Goal: Information Seeking & Learning: Learn about a topic

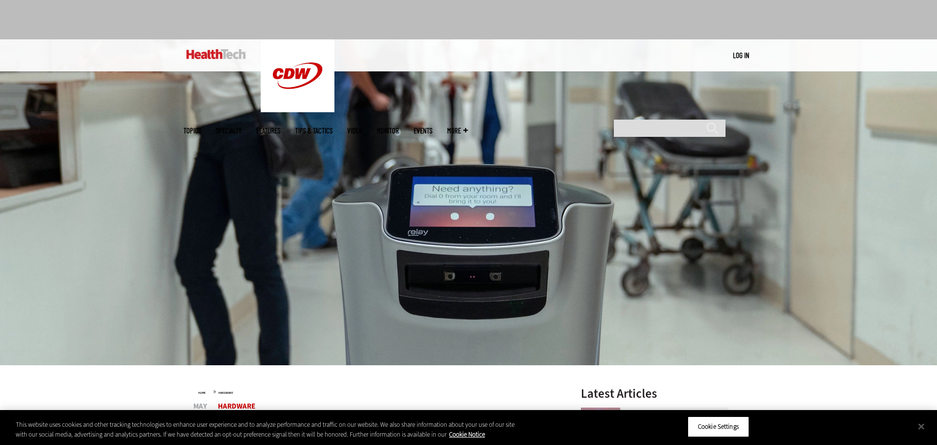
scroll to position [295, 0]
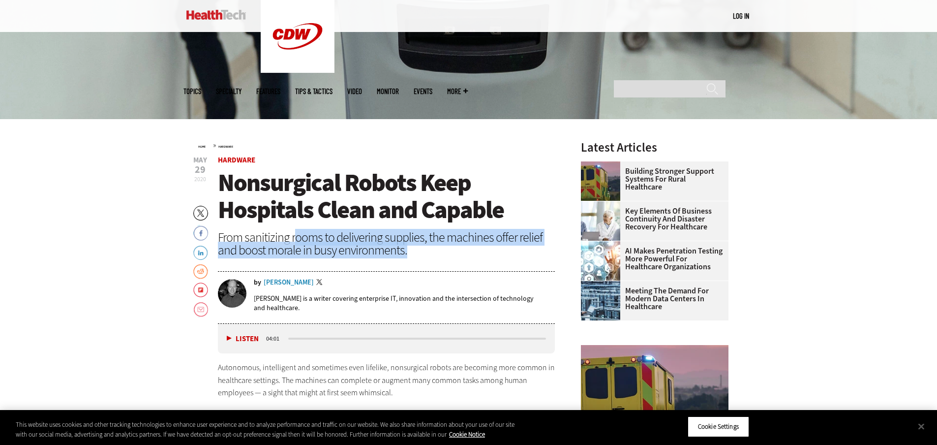
drag, startPoint x: 296, startPoint y: 239, endPoint x: 495, endPoint y: 255, distance: 199.3
click at [495, 255] on div "From sanitizing rooms to delivering supplies, the machines offer relief and boo…" at bounding box center [386, 244] width 337 height 26
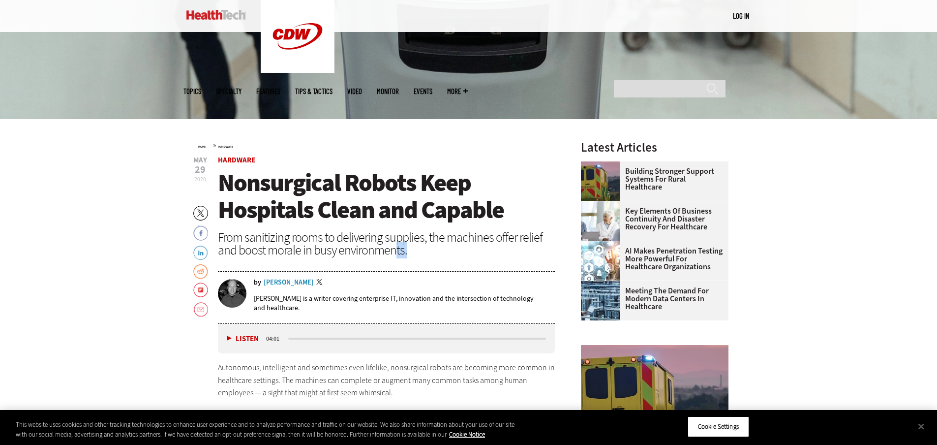
drag, startPoint x: 490, startPoint y: 255, endPoint x: 393, endPoint y: 252, distance: 96.9
click at [393, 252] on div "From sanitizing rooms to delivering supplies, the machines offer relief and boo…" at bounding box center [386, 244] width 337 height 26
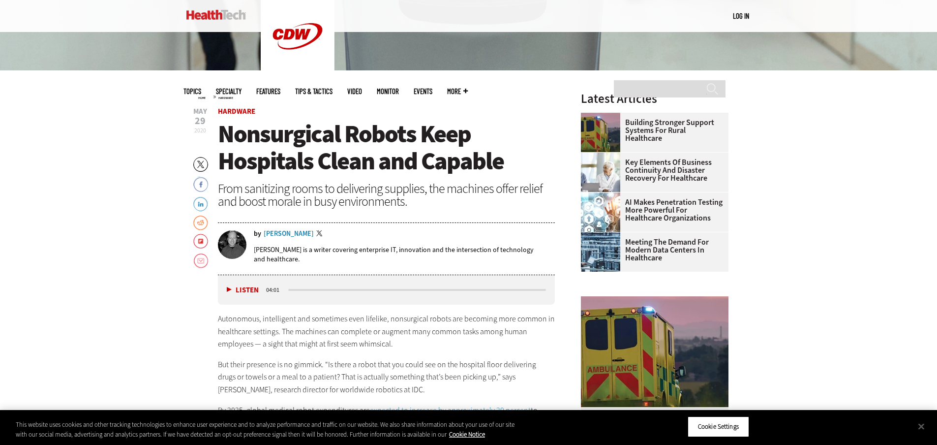
scroll to position [443, 0]
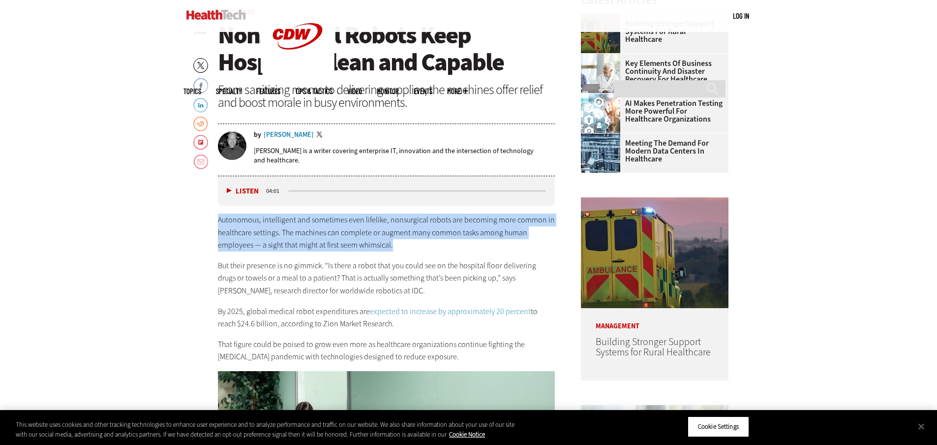
drag, startPoint x: 266, startPoint y: 222, endPoint x: 413, endPoint y: 247, distance: 149.6
click at [413, 247] on p "Autonomous, intelligent and sometimes even lifelike, nonsurgical robots are bec…" at bounding box center [386, 232] width 337 height 38
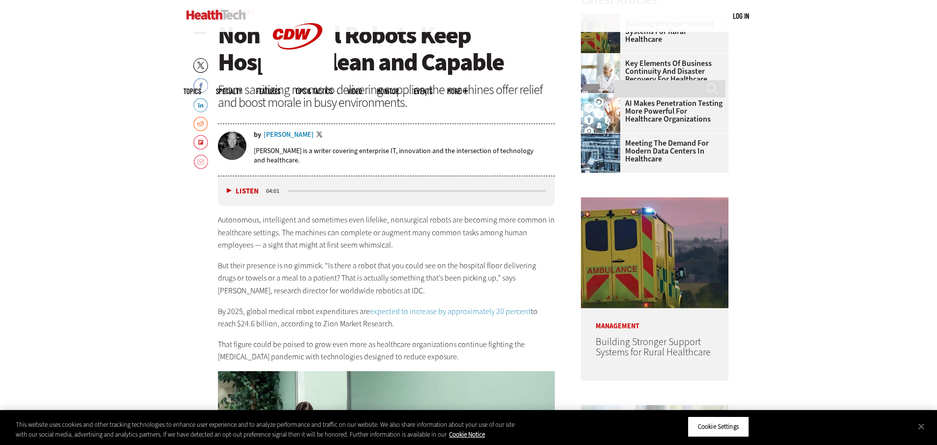
click at [413, 247] on p "Autonomous, intelligent and sometimes even lifelike, nonsurgical robots are bec…" at bounding box center [386, 232] width 337 height 38
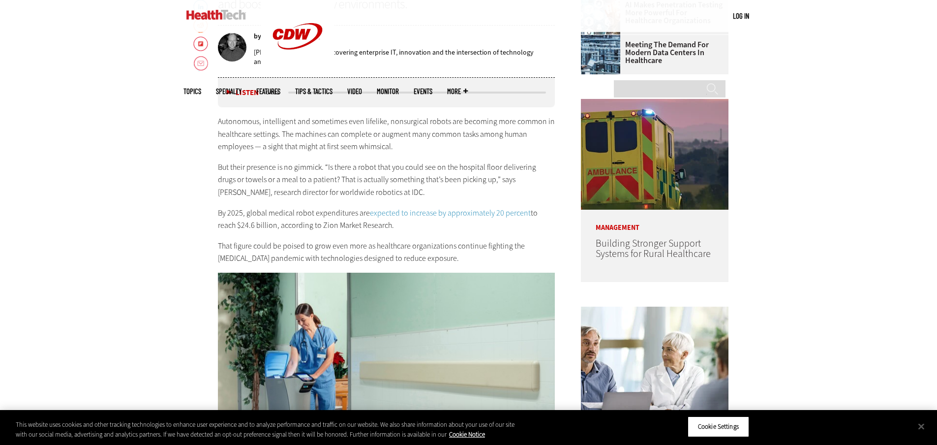
scroll to position [787, 0]
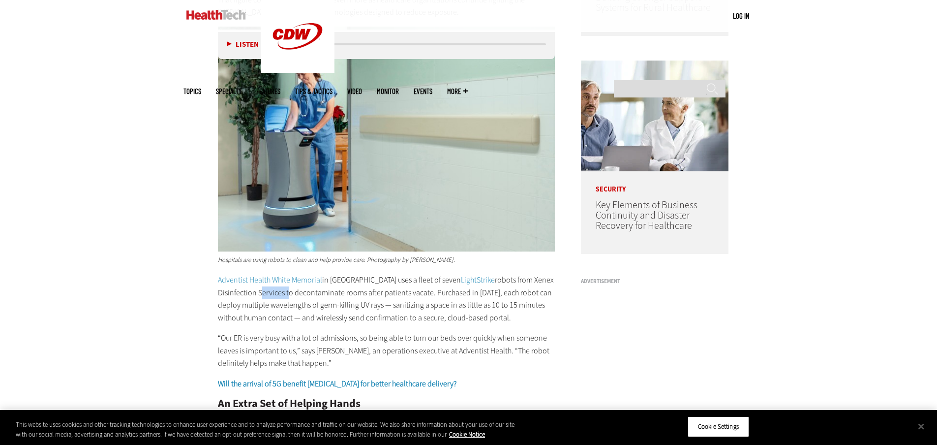
drag, startPoint x: 257, startPoint y: 294, endPoint x: 285, endPoint y: 294, distance: 28.5
click at [285, 294] on p "Adventist Health White Memorial in [GEOGRAPHIC_DATA] uses a fleet of seven Ligh…" at bounding box center [386, 298] width 337 height 50
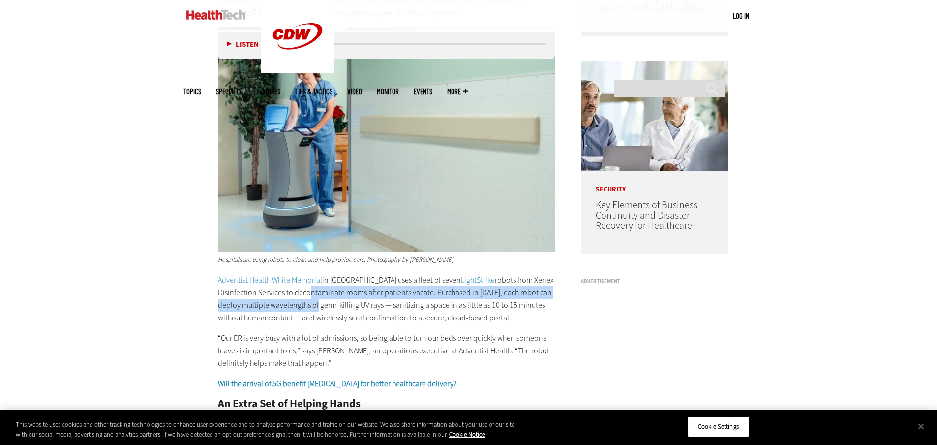
drag, startPoint x: 308, startPoint y: 289, endPoint x: 320, endPoint y: 306, distance: 20.2
click at [320, 306] on p "Adventist Health White Memorial in [GEOGRAPHIC_DATA] uses a fleet of seven Ligh…" at bounding box center [386, 298] width 337 height 50
drag, startPoint x: 320, startPoint y: 306, endPoint x: 312, endPoint y: 295, distance: 13.1
click at [312, 295] on p "Adventist Health White Memorial in [GEOGRAPHIC_DATA] uses a fleet of seven Ligh…" at bounding box center [386, 298] width 337 height 50
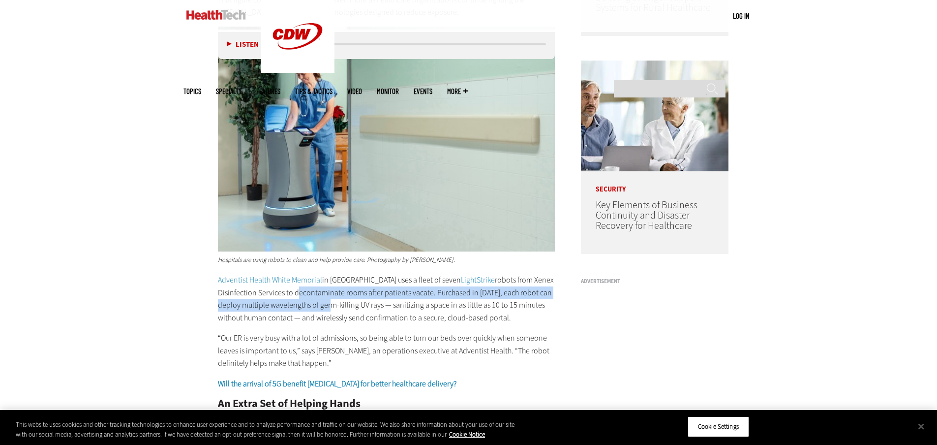
click at [312, 295] on p "Adventist Health White Memorial in [GEOGRAPHIC_DATA] uses a fleet of seven Ligh…" at bounding box center [386, 298] width 337 height 50
drag, startPoint x: 312, startPoint y: 295, endPoint x: 378, endPoint y: 305, distance: 66.2
click at [378, 305] on p "Adventist Health White Memorial in [GEOGRAPHIC_DATA] uses a fleet of seven Ligh…" at bounding box center [386, 298] width 337 height 50
drag, startPoint x: 379, startPoint y: 306, endPoint x: 305, endPoint y: 295, distance: 74.1
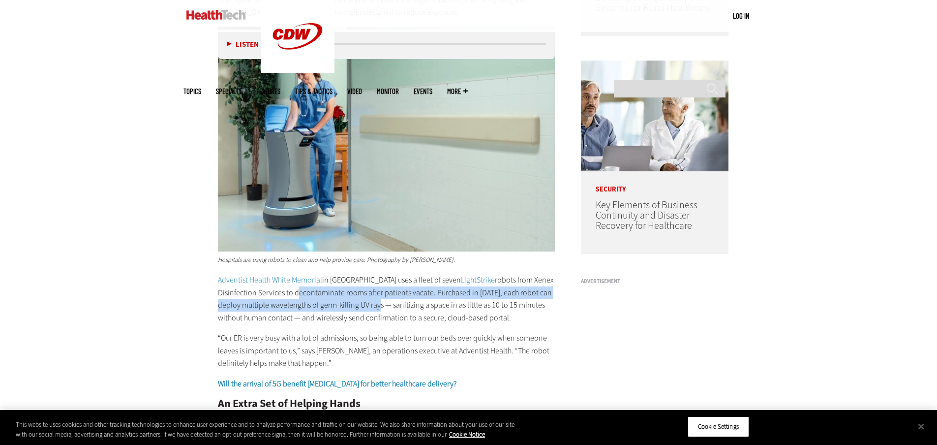
click at [305, 295] on p "Adventist Health White Memorial in [GEOGRAPHIC_DATA] uses a fleet of seven Ligh…" at bounding box center [386, 298] width 337 height 50
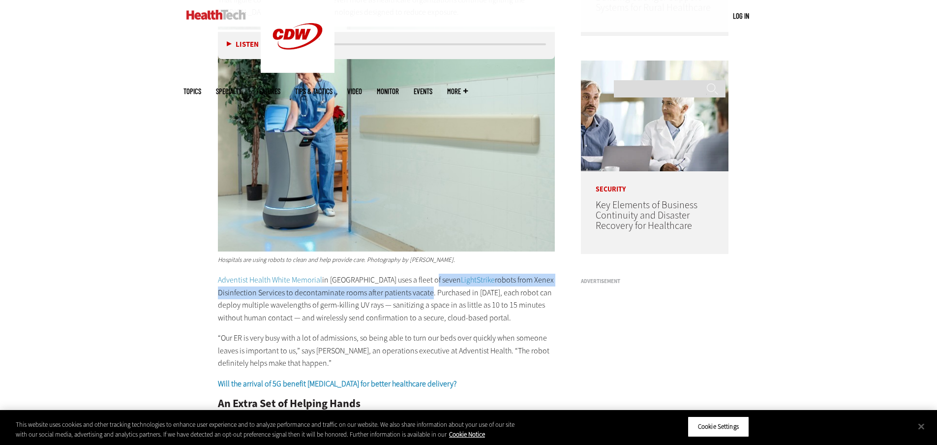
click at [425, 286] on p "Adventist Health White Memorial in [GEOGRAPHIC_DATA] uses a fleet of seven Ligh…" at bounding box center [386, 298] width 337 height 50
click at [420, 292] on p "Adventist Health White Memorial in [GEOGRAPHIC_DATA] uses a fleet of seven Ligh…" at bounding box center [386, 298] width 337 height 50
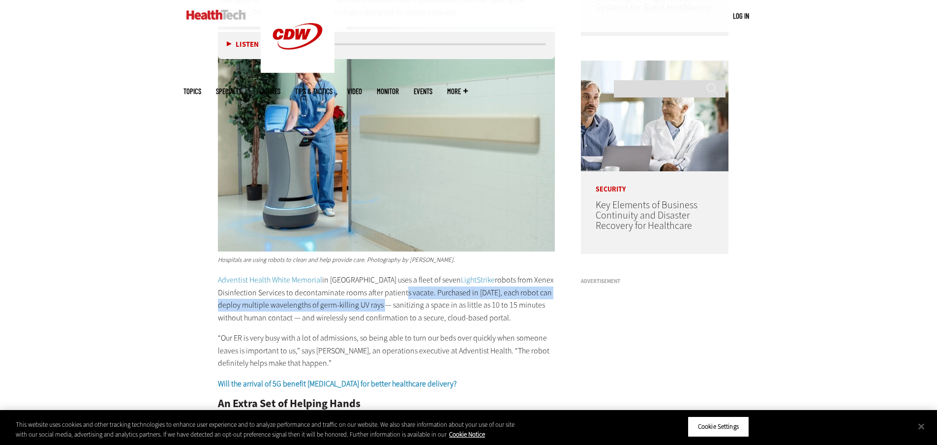
drag, startPoint x: 398, startPoint y: 295, endPoint x: 388, endPoint y: 306, distance: 15.0
click at [388, 306] on p "Adventist Health White Memorial in [GEOGRAPHIC_DATA] uses a fleet of seven Ligh…" at bounding box center [386, 298] width 337 height 50
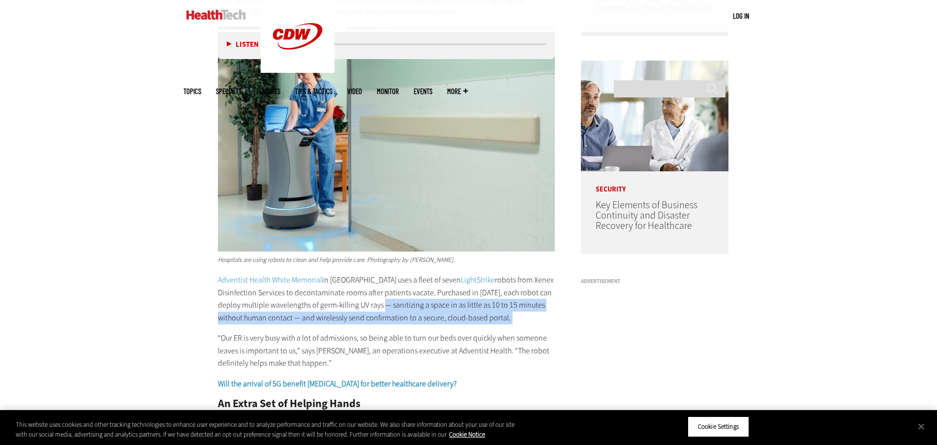
drag, startPoint x: 388, startPoint y: 306, endPoint x: 527, endPoint y: 317, distance: 140.1
click at [527, 317] on p "Adventist Health White Memorial in [GEOGRAPHIC_DATA] uses a fleet of seven Ligh…" at bounding box center [386, 298] width 337 height 50
drag, startPoint x: 527, startPoint y: 317, endPoint x: 367, endPoint y: 304, distance: 160.3
click at [527, 317] on p "Adventist Health White Memorial in [GEOGRAPHIC_DATA] uses a fleet of seven Ligh…" at bounding box center [386, 298] width 337 height 50
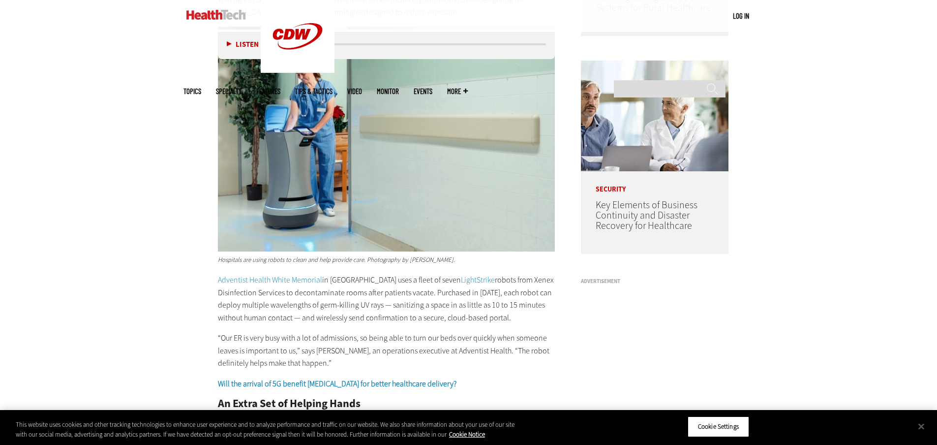
drag, startPoint x: 326, startPoint y: 334, endPoint x: 305, endPoint y: 337, distance: 20.5
click at [324, 335] on p "“Our ER is very busy with a lot of admissions, so being able to turn our beds o…" at bounding box center [386, 350] width 337 height 38
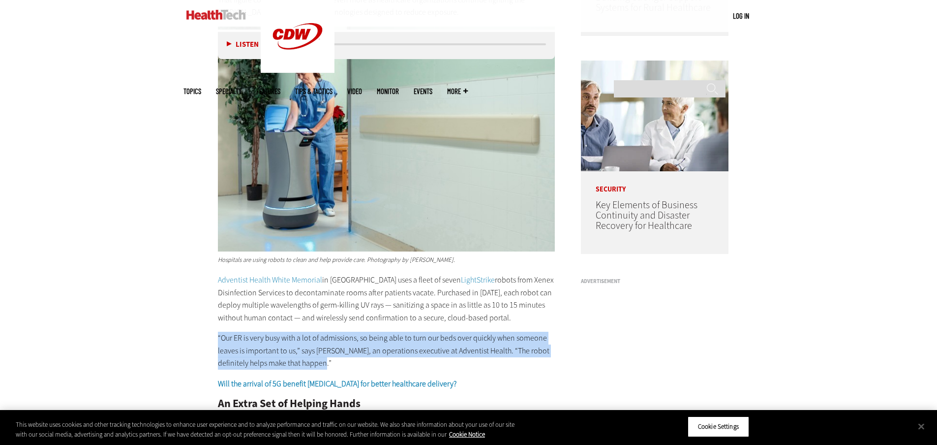
drag, startPoint x: 230, startPoint y: 334, endPoint x: 339, endPoint y: 366, distance: 113.3
click at [339, 366] on p "“Our ER is very busy with a lot of admissions, so being able to turn our beds o…" at bounding box center [386, 350] width 337 height 38
drag, startPoint x: 339, startPoint y: 366, endPoint x: 363, endPoint y: 341, distance: 35.1
click at [363, 341] on p "“Our ER is very busy with a lot of admissions, so being able to turn our beds o…" at bounding box center [386, 350] width 337 height 38
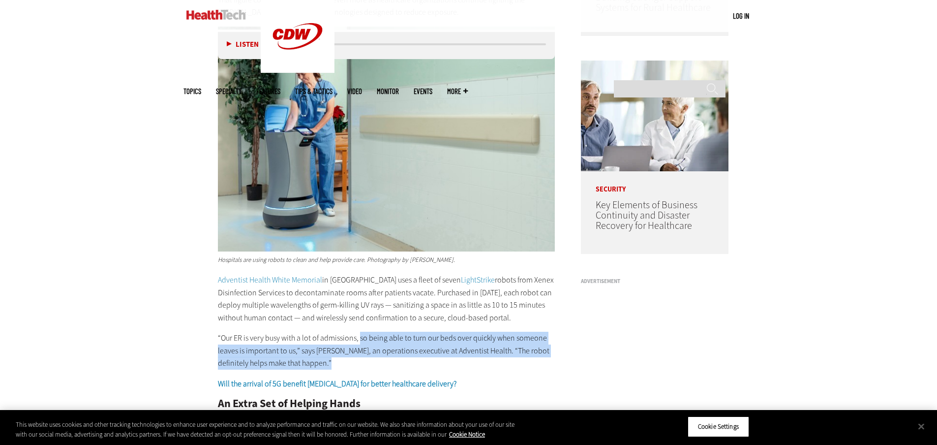
click at [363, 341] on p "“Our ER is very busy with a lot of admissions, so being able to turn our beds o…" at bounding box center [386, 350] width 337 height 38
drag, startPoint x: 363, startPoint y: 341, endPoint x: 362, endPoint y: 360, distance: 19.2
click at [362, 360] on p "“Our ER is very busy with a lot of admissions, so being able to turn our beds o…" at bounding box center [386, 350] width 337 height 38
drag, startPoint x: 362, startPoint y: 360, endPoint x: 208, endPoint y: 331, distance: 156.6
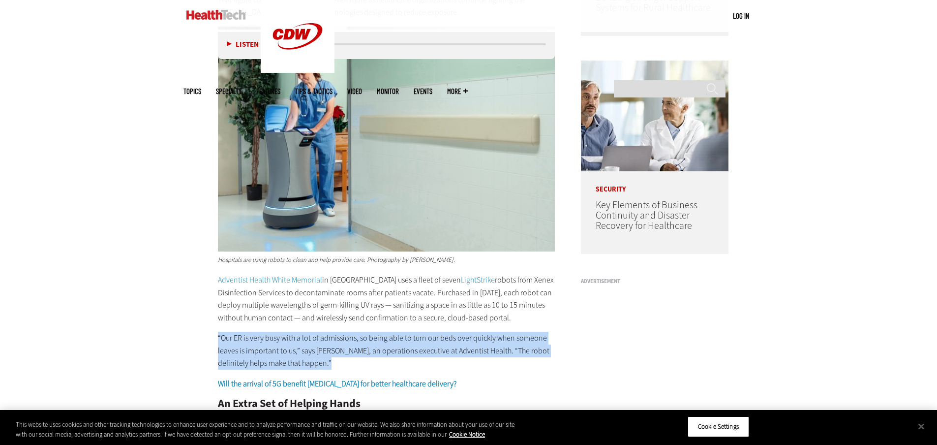
drag, startPoint x: 208, startPoint y: 331, endPoint x: 345, endPoint y: 366, distance: 141.2
click at [345, 366] on p "“Our ER is very busy with a lot of admissions, so being able to turn our beds o…" at bounding box center [386, 350] width 337 height 38
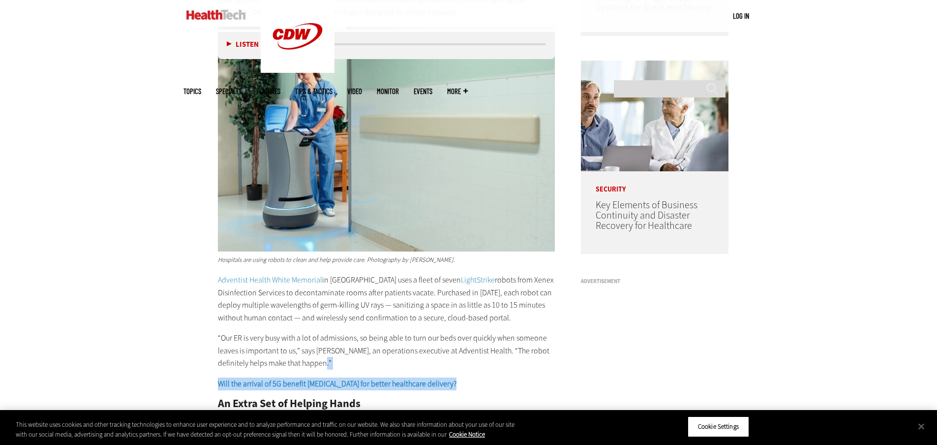
drag, startPoint x: 322, startPoint y: 361, endPoint x: 415, endPoint y: 371, distance: 93.9
click at [396, 363] on p "“Our ER is very busy with a lot of admissions, so being able to turn our beds o…" at bounding box center [386, 350] width 337 height 38
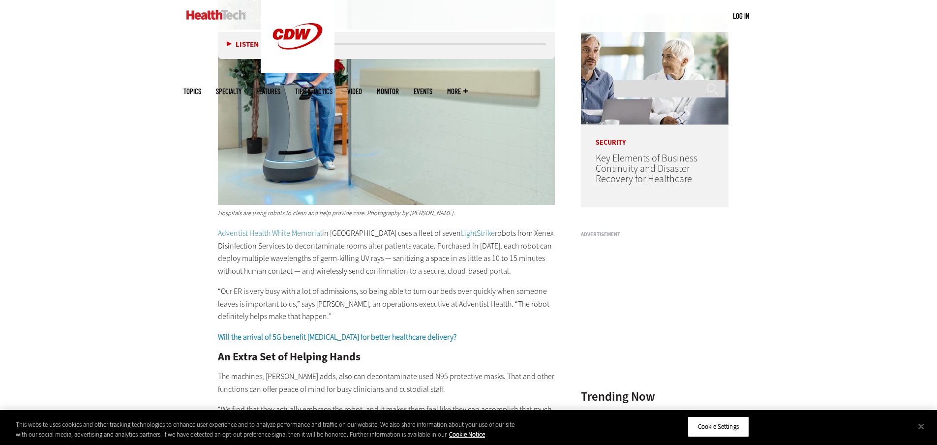
scroll to position [885, 0]
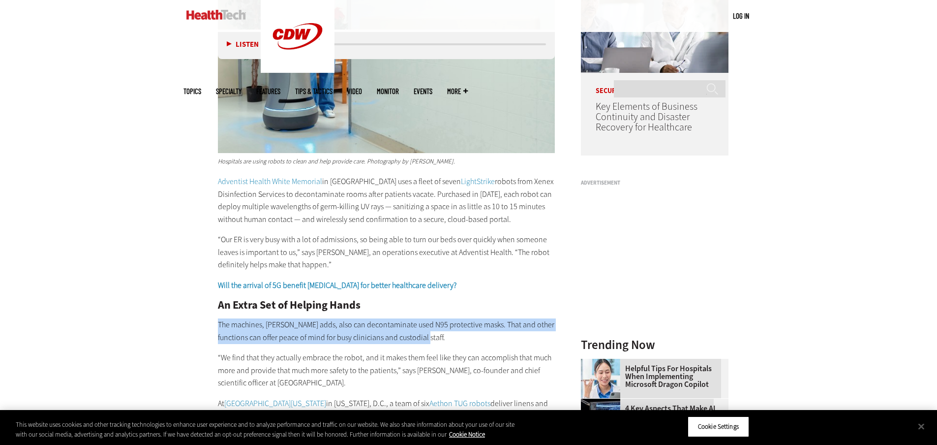
drag, startPoint x: 215, startPoint y: 321, endPoint x: 430, endPoint y: 339, distance: 215.7
click at [430, 339] on article "[DATE] Twitter Facebook LinkedIn Reddit Flipboard Email Hardware Nonsurgical Ro…" at bounding box center [376, 396] width 357 height 1661
click at [430, 339] on p "The machines, [PERSON_NAME] adds, also can decontaminate used N95 protective ma…" at bounding box center [386, 330] width 337 height 25
drag, startPoint x: 430, startPoint y: 339, endPoint x: 293, endPoint y: 322, distance: 137.8
click at [293, 322] on p "The machines, [PERSON_NAME] adds, also can decontaminate used N95 protective ma…" at bounding box center [386, 330] width 337 height 25
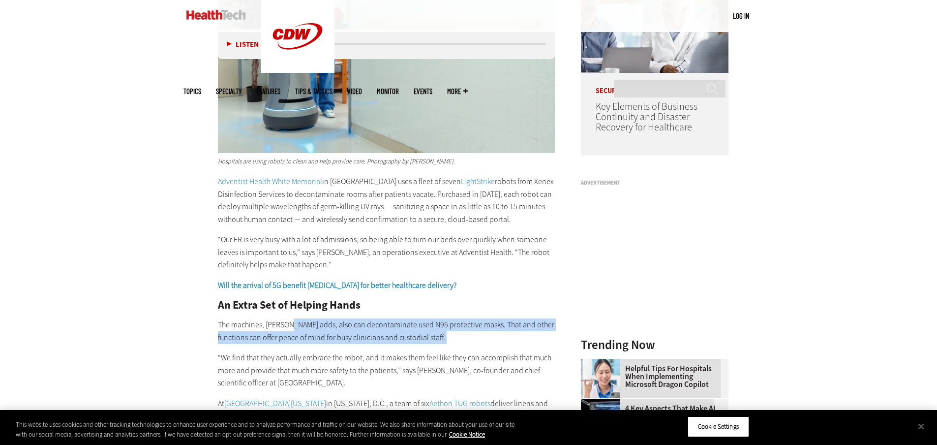
click at [293, 322] on p "The machines, [PERSON_NAME] adds, also can decontaminate used N95 protective ma…" at bounding box center [386, 330] width 337 height 25
drag, startPoint x: 370, startPoint y: 329, endPoint x: 440, endPoint y: 334, distance: 69.5
click at [440, 334] on p "The machines, [PERSON_NAME] adds, also can decontaminate used N95 protective ma…" at bounding box center [386, 330] width 337 height 25
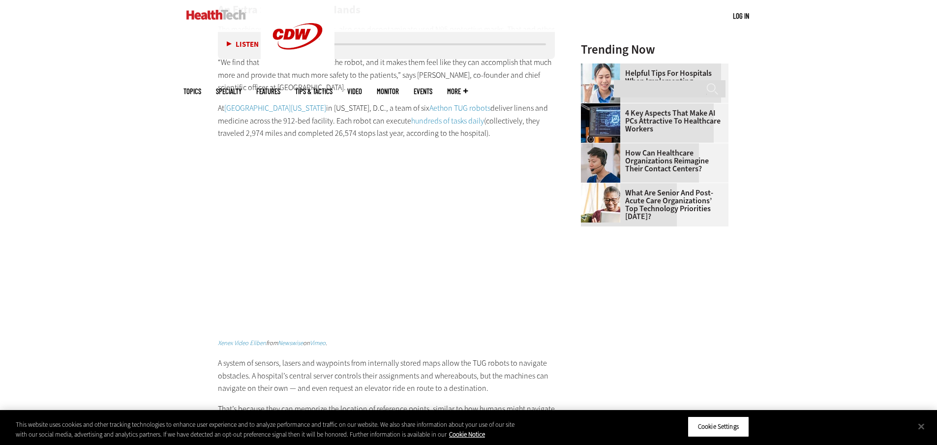
scroll to position [1229, 0]
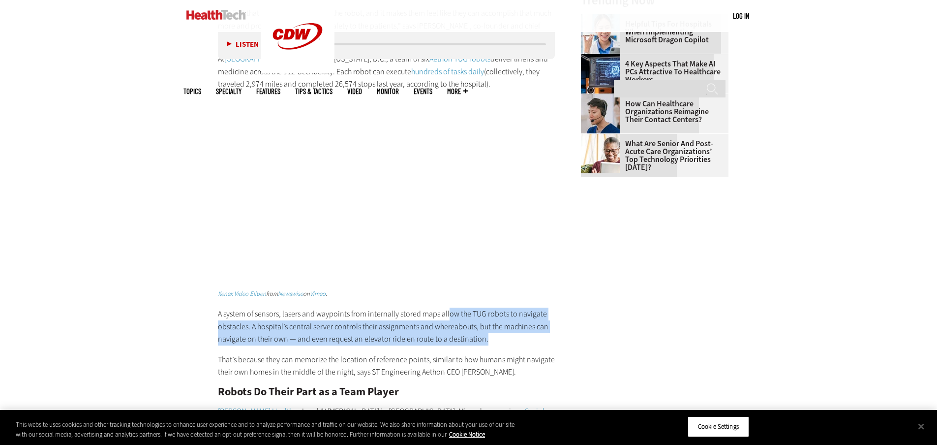
drag, startPoint x: 450, startPoint y: 312, endPoint x: 501, endPoint y: 335, distance: 55.5
click at [501, 335] on p "A system of sensors, lasers and waypoints from internally stored maps allow the…" at bounding box center [386, 326] width 337 height 38
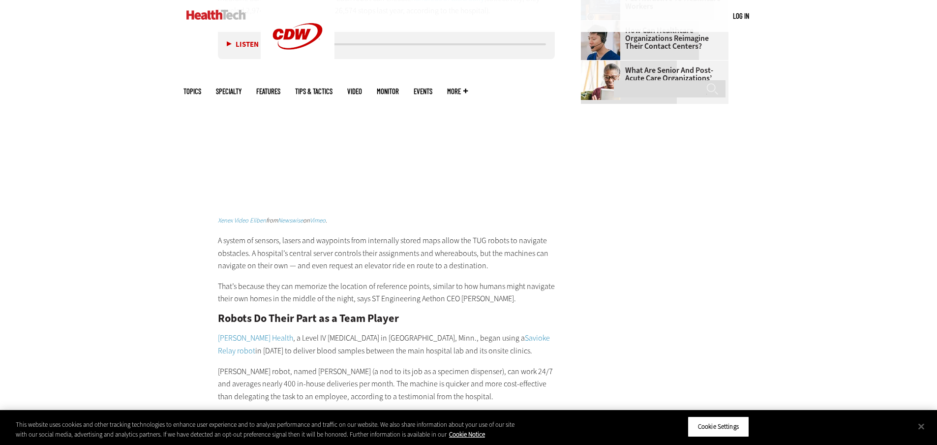
scroll to position [1328, 0]
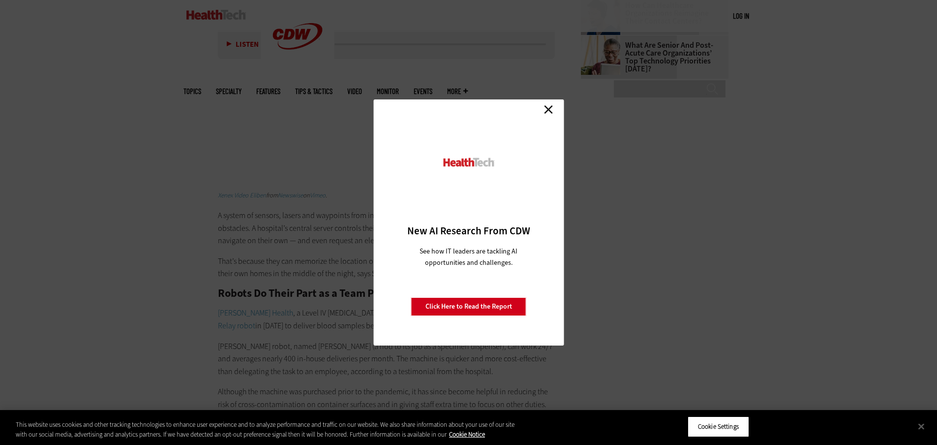
click at [543, 107] on link "Close" at bounding box center [548, 109] width 15 height 15
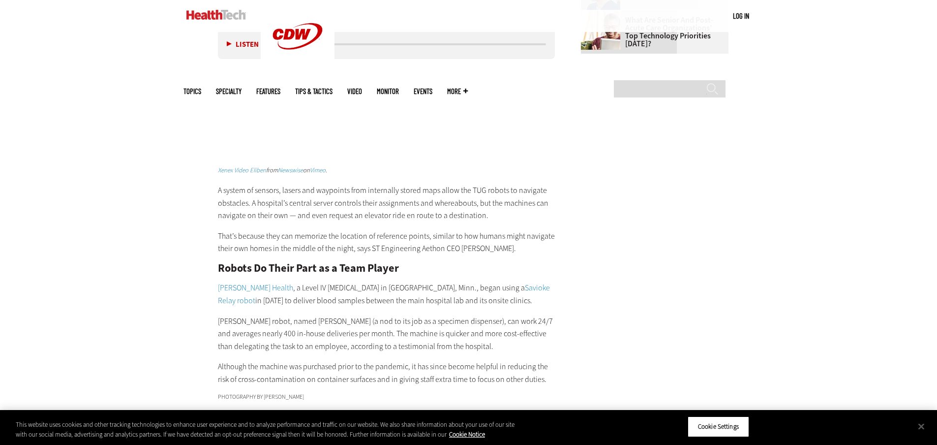
scroll to position [1377, 0]
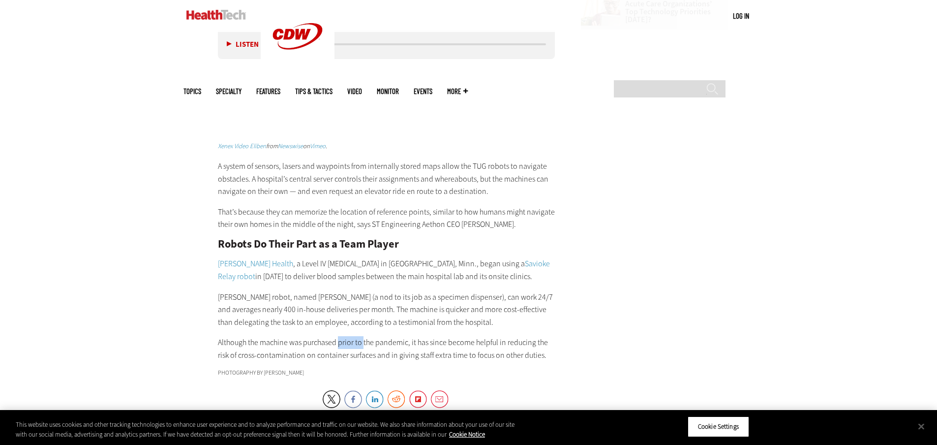
drag, startPoint x: 364, startPoint y: 343, endPoint x: 338, endPoint y: 343, distance: 26.1
click at [338, 344] on p "Although the machine was purchased prior to the pandemic, it has since become h…" at bounding box center [386, 348] width 337 height 25
click at [338, 343] on p "Although the machine was purchased prior to the pandemic, it has since become h…" at bounding box center [386, 348] width 337 height 25
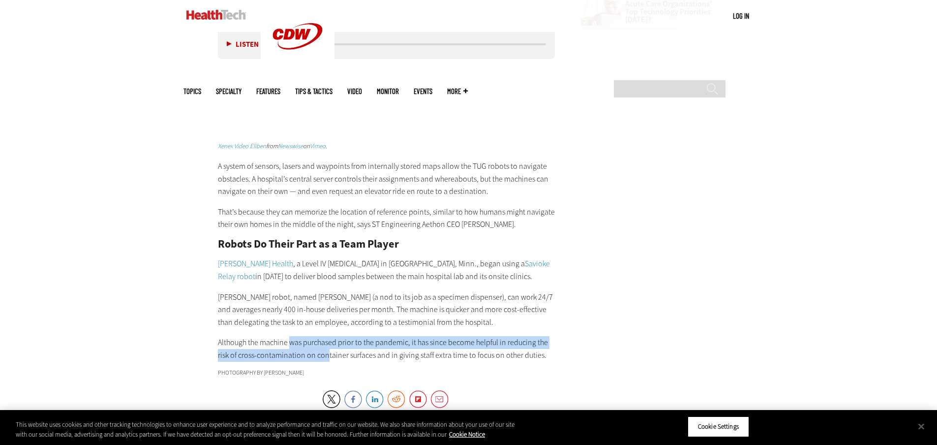
drag, startPoint x: 315, startPoint y: 350, endPoint x: 327, endPoint y: 358, distance: 14.1
click at [327, 358] on div "Hospitals are using robots to clean and help provide care. Photography by [PERS…" at bounding box center [386, 12] width 337 height 698
click at [327, 358] on p "Although the machine was purchased prior to the pandemic, it has since become h…" at bounding box center [386, 348] width 337 height 25
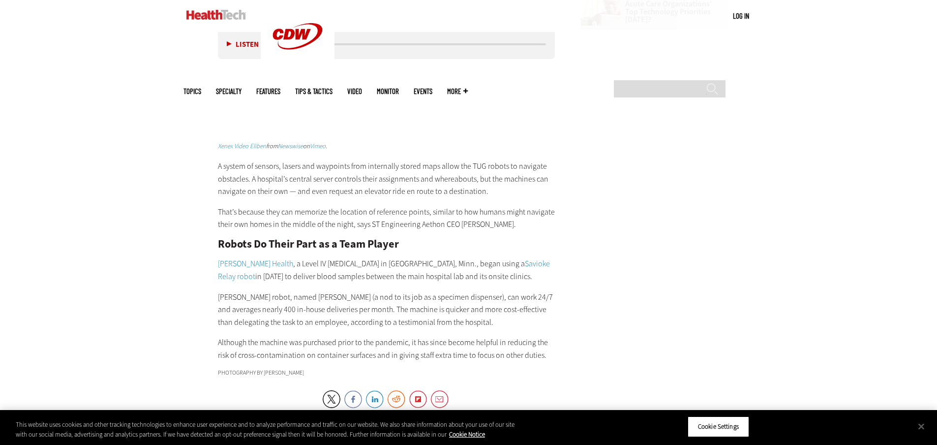
drag, startPoint x: 314, startPoint y: 363, endPoint x: 260, endPoint y: 348, distance: 56.2
click at [260, 348] on p "Although the machine was purchased prior to the pandemic, it has since become h…" at bounding box center [386, 348] width 337 height 25
drag, startPoint x: 270, startPoint y: 351, endPoint x: 376, endPoint y: 354, distance: 105.3
click at [376, 354] on p "Although the machine was purchased prior to the pandemic, it has since become h…" at bounding box center [386, 348] width 337 height 25
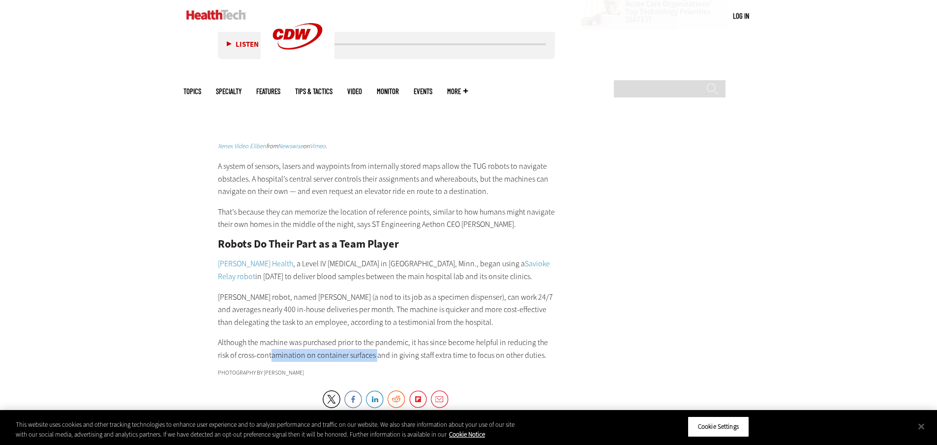
click at [376, 354] on p "Although the machine was purchased prior to the pandemic, it has since become h…" at bounding box center [386, 348] width 337 height 25
click at [338, 207] on p "That’s because they can memorize the location of reference points, similar to h…" at bounding box center [386, 218] width 337 height 25
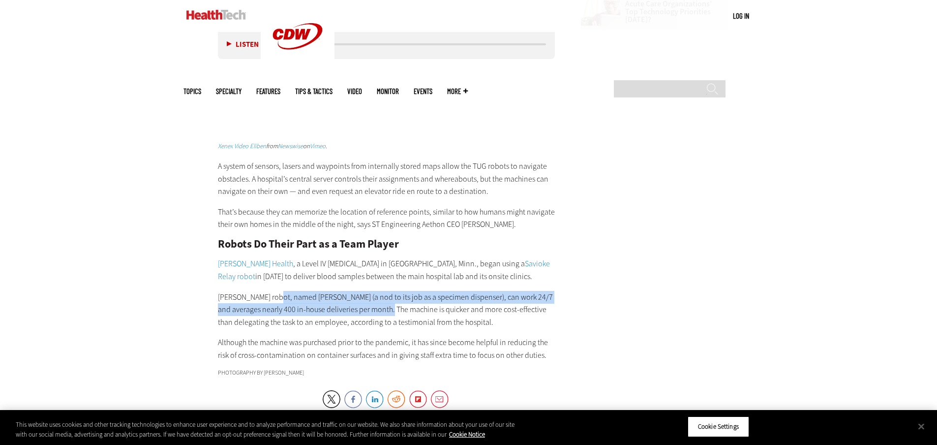
drag, startPoint x: 300, startPoint y: 294, endPoint x: 405, endPoint y: 310, distance: 106.1
click at [405, 310] on p "[PERSON_NAME] robot, named [PERSON_NAME] (a nod to its job as a specimen dispen…" at bounding box center [386, 310] width 337 height 38
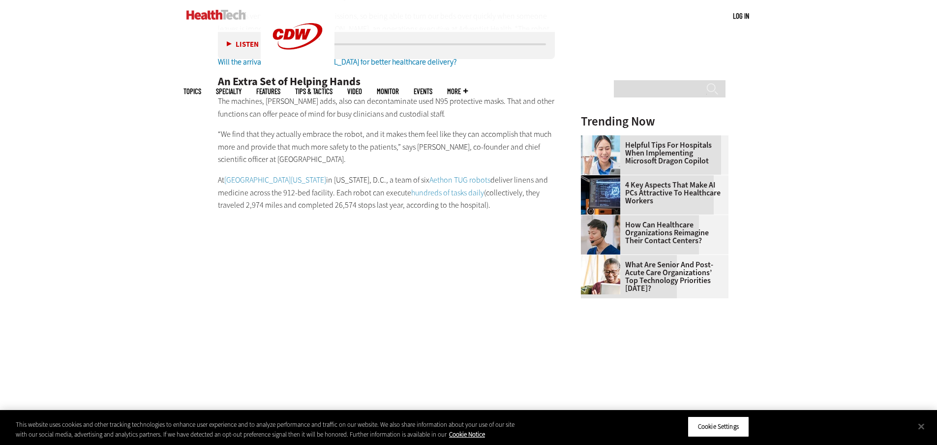
scroll to position [1082, 0]
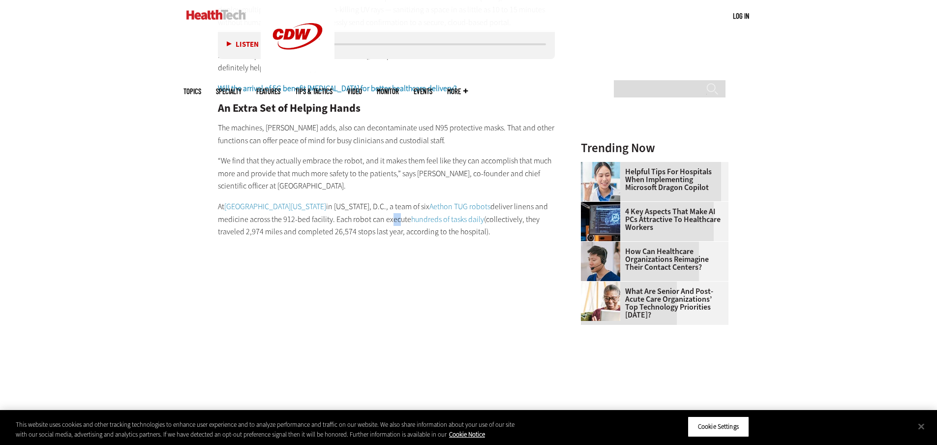
drag, startPoint x: 408, startPoint y: 220, endPoint x: 400, endPoint y: 222, distance: 8.2
click at [400, 222] on p "At [GEOGRAPHIC_DATA][US_STATE] in [US_STATE], D.C., a team of six Aethon TUG ro…" at bounding box center [386, 219] width 337 height 38
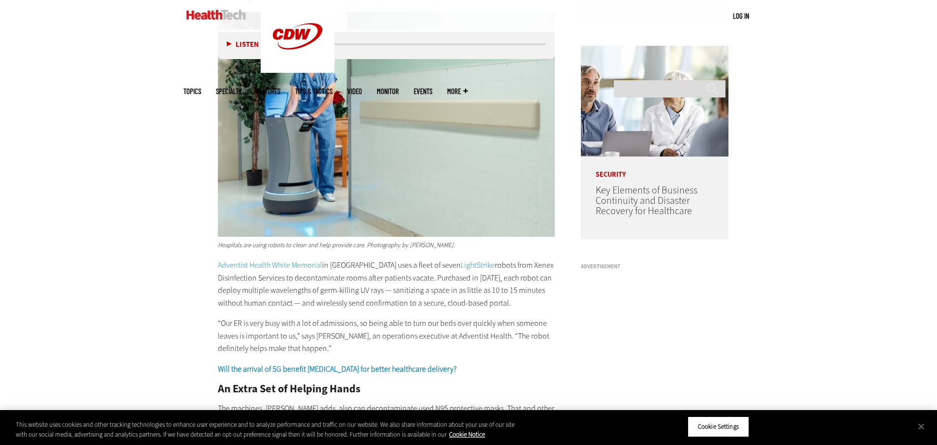
scroll to position [934, 0]
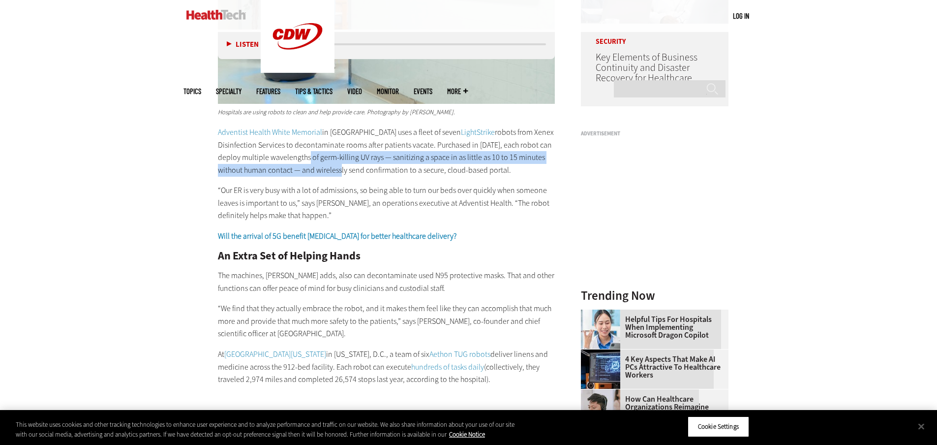
drag, startPoint x: 316, startPoint y: 156, endPoint x: 343, endPoint y: 173, distance: 32.1
click at [343, 173] on p "Adventist Health White Memorial in [GEOGRAPHIC_DATA] uses a fleet of seven Ligh…" at bounding box center [386, 151] width 337 height 50
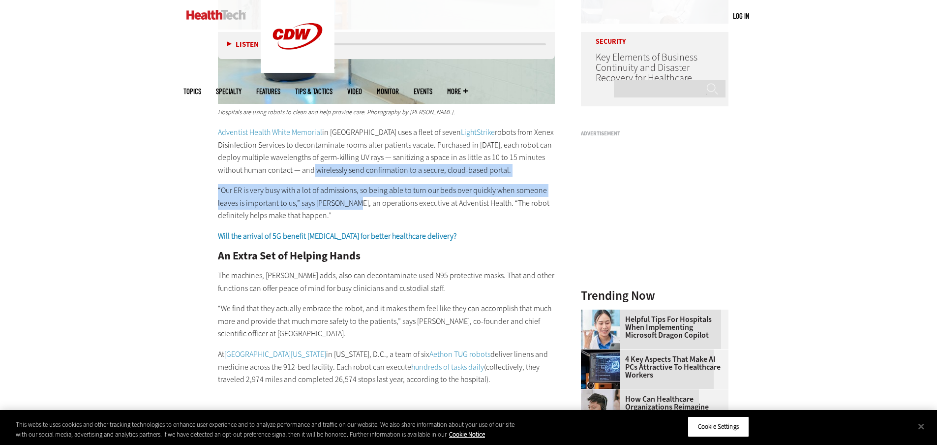
drag, startPoint x: 343, startPoint y: 173, endPoint x: 351, endPoint y: 198, distance: 26.3
click at [351, 198] on p "“Our ER is very busy with a lot of admissions, so being able to turn our beds o…" at bounding box center [386, 203] width 337 height 38
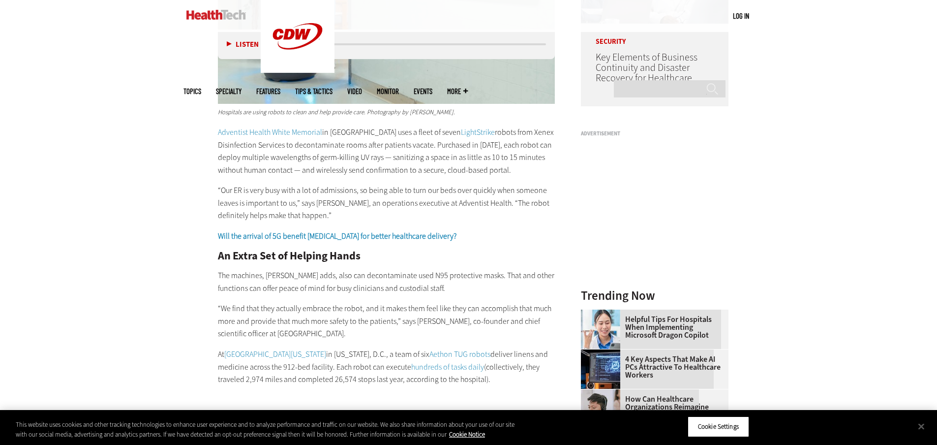
click at [349, 201] on p "“Our ER is very busy with a lot of admissions, so being able to turn our beds o…" at bounding box center [386, 203] width 337 height 38
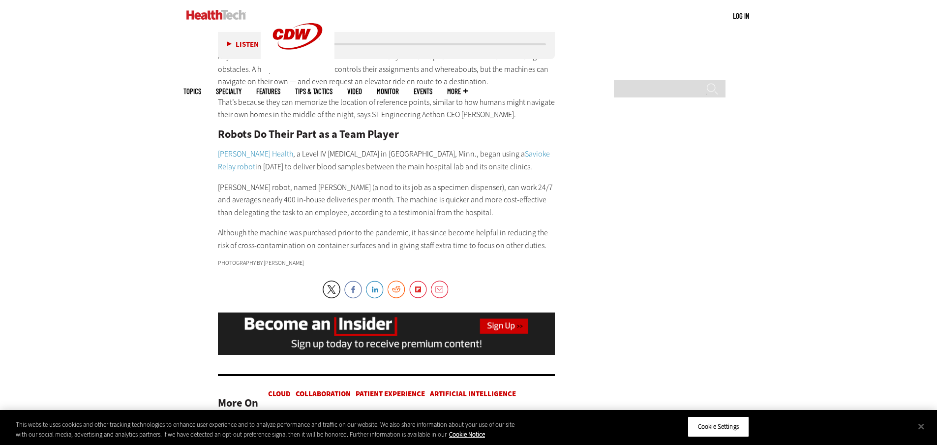
scroll to position [1524, 0]
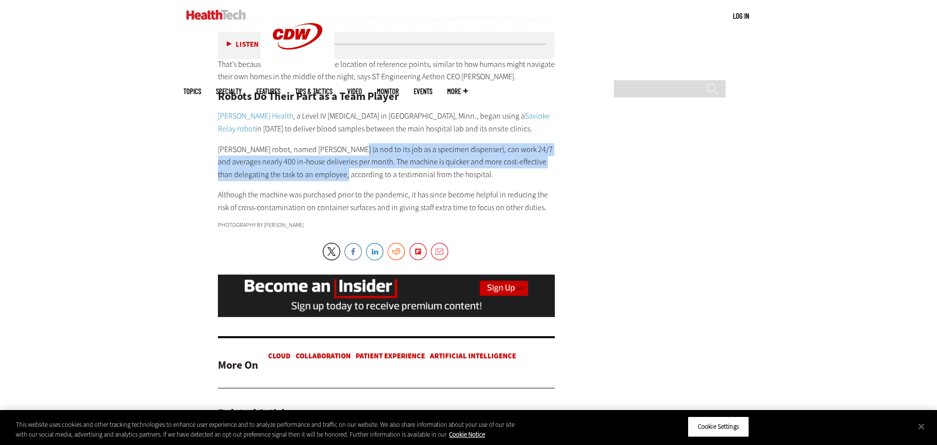
drag, startPoint x: 351, startPoint y: 160, endPoint x: 352, endPoint y: 168, distance: 7.9
click at [352, 168] on p "[PERSON_NAME] robot, named [PERSON_NAME] (a nod to its job as a specimen dispen…" at bounding box center [386, 162] width 337 height 38
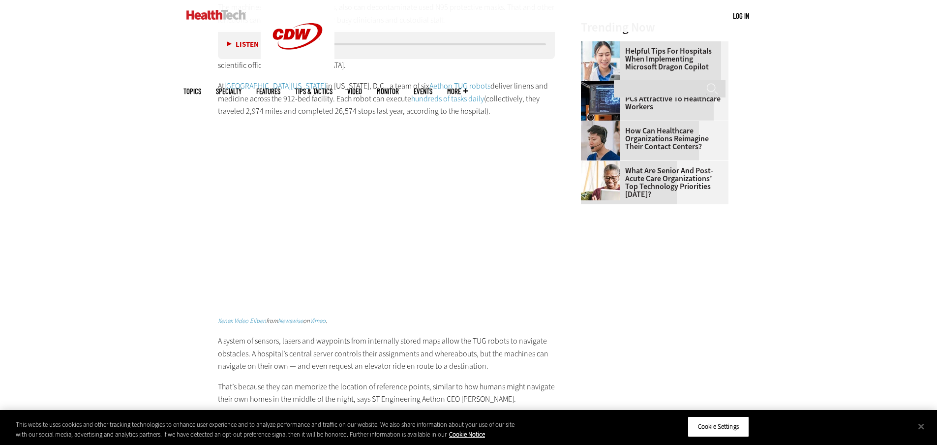
scroll to position [1180, 0]
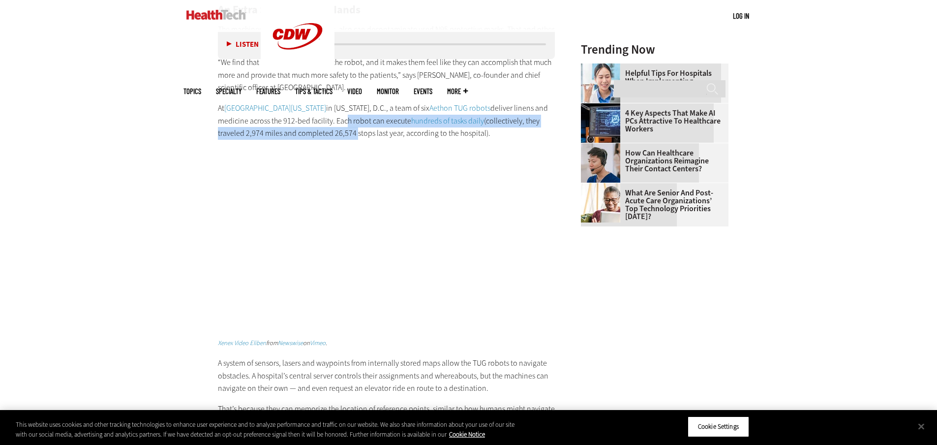
drag, startPoint x: 353, startPoint y: 128, endPoint x: 355, endPoint y: 116, distance: 12.4
click at [355, 116] on p "At [GEOGRAPHIC_DATA][US_STATE] in [US_STATE], D.C., a team of six Aethon TUG ro…" at bounding box center [386, 121] width 337 height 38
drag, startPoint x: 350, startPoint y: 127, endPoint x: 348, endPoint y: 133, distance: 5.8
click at [348, 133] on p "At [GEOGRAPHIC_DATA][US_STATE] in [US_STATE], D.C., a team of six Aethon TUG ro…" at bounding box center [386, 121] width 337 height 38
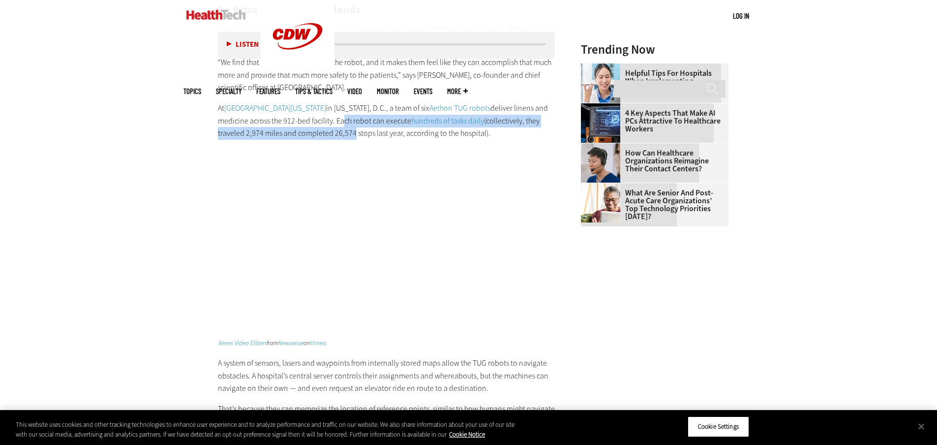
click at [348, 133] on p "At [GEOGRAPHIC_DATA][US_STATE] in [US_STATE], D.C., a team of six Aethon TUG ro…" at bounding box center [386, 121] width 337 height 38
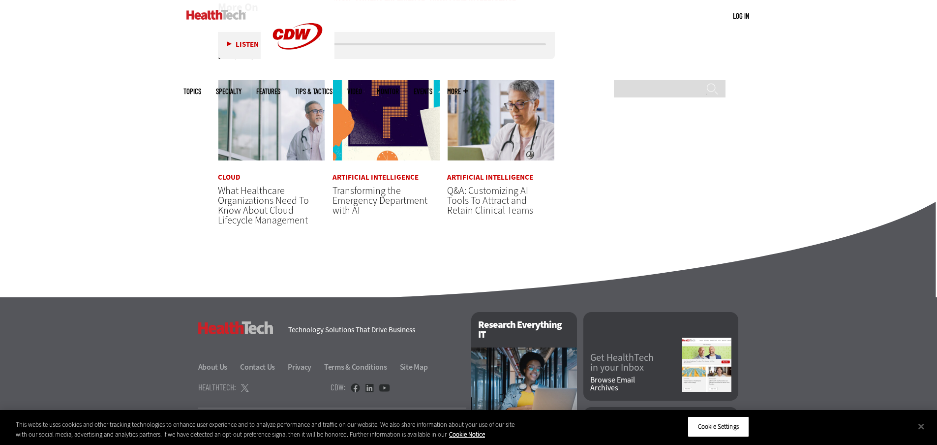
scroll to position [1982, 0]
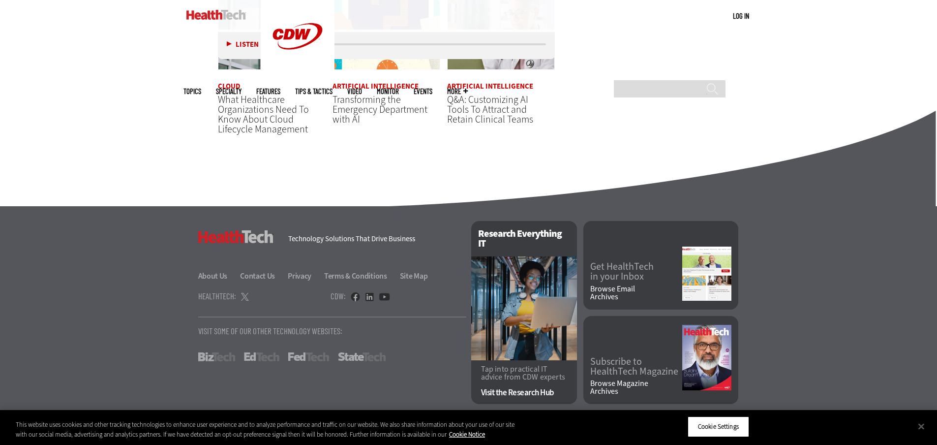
drag, startPoint x: 189, startPoint y: 174, endPoint x: 178, endPoint y: 168, distance: 12.8
